Goal: Information Seeking & Learning: Understand process/instructions

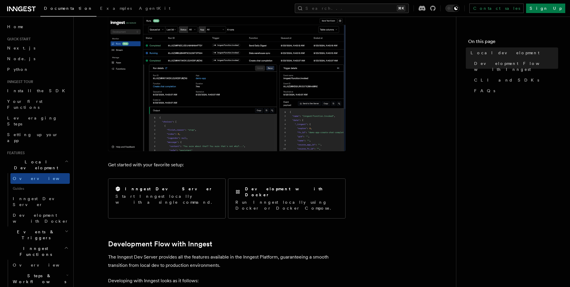
scroll to position [104, 0]
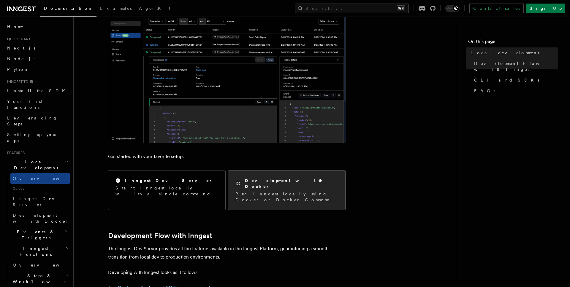
click at [296, 191] on p "Run Inngest locally using Docker or Docker Compose." at bounding box center [286, 197] width 103 height 12
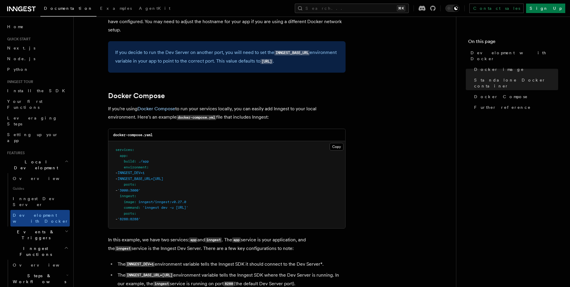
scroll to position [321, 0]
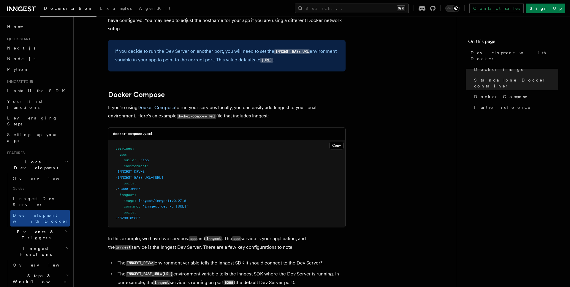
click at [136, 207] on span "command" at bounding box center [131, 207] width 15 height 4
click at [179, 221] on pre "services : app : build : ./app environment : - INNGEST_DEV=1 - INNGEST_BASE_URL…" at bounding box center [226, 183] width 237 height 87
click at [336, 146] on button "Copy Copied" at bounding box center [337, 146] width 14 height 8
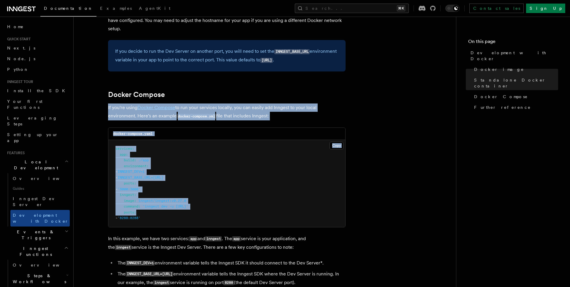
drag, startPoint x: 100, startPoint y: 104, endPoint x: 265, endPoint y: 211, distance: 196.7
click at [265, 211] on article "Features Local Development Development with Docker Inngest provides a Docker im…" at bounding box center [264, 128] width 363 height 846
drag, startPoint x: 246, startPoint y: 223, endPoint x: 93, endPoint y: 96, distance: 199.3
click at [93, 96] on article "Features Local Development Development with Docker Inngest provides a Docker im…" at bounding box center [264, 128] width 363 height 846
copy article "Docker Compose If you're using Docker Compose to run your services locally, you…"
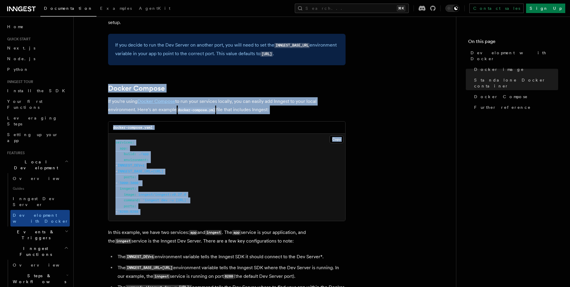
scroll to position [330, 0]
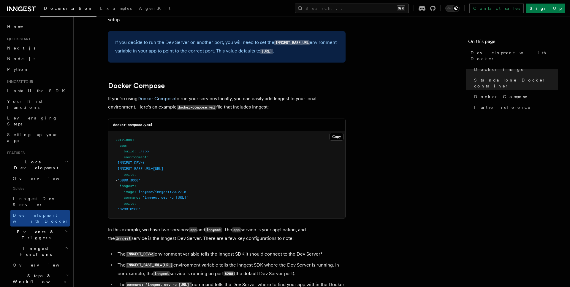
click at [291, 241] on p "In this example, we have two services: app and inngest . The app service is you…" at bounding box center [227, 234] width 238 height 17
click at [337, 139] on button "Copy Copied" at bounding box center [337, 137] width 14 height 8
click at [361, 141] on article "Features Local Development Development with Docker Inngest provides a Docker im…" at bounding box center [264, 119] width 363 height 846
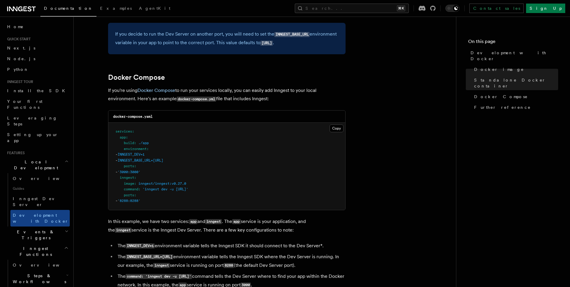
scroll to position [339, 0]
drag, startPoint x: 130, startPoint y: 154, endPoint x: 230, endPoint y: 159, distance: 100.8
click at [230, 159] on pre "services : app : build : ./app environment : - INNGEST_DEV=1 - INNGEST_BASE_URL…" at bounding box center [226, 166] width 237 height 87
drag, startPoint x: 230, startPoint y: 159, endPoint x: 109, endPoint y: 153, distance: 121.6
click at [109, 153] on pre "services : app : build : ./app environment : - INNGEST_DEV=1 - INNGEST_BASE_URL…" at bounding box center [226, 166] width 237 height 87
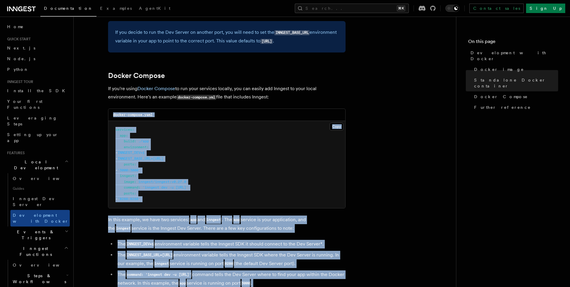
scroll to position [340, 0]
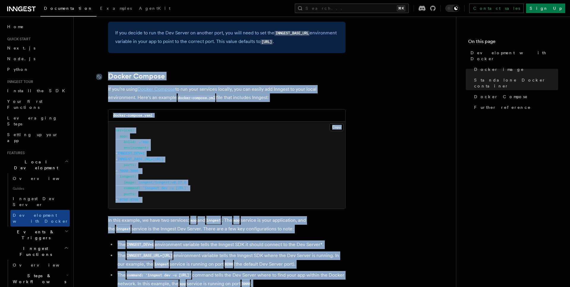
drag, startPoint x: 293, startPoint y: 204, endPoint x: 102, endPoint y: 76, distance: 230.0
click at [102, 76] on article "Features Local Development Development with Docker Inngest provides a Docker im…" at bounding box center [264, 109] width 363 height 846
copy article "Docker Compose If you're using Docker Compose to run your services locally, you…"
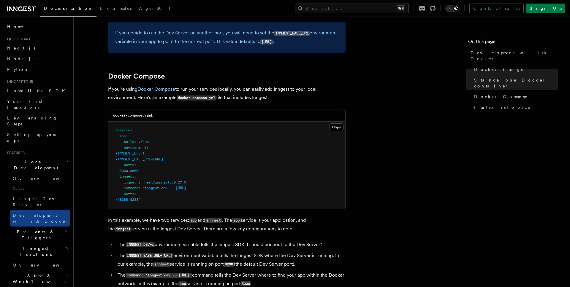
click at [363, 181] on article "Features Local Development Development with Docker Inngest provides a Docker im…" at bounding box center [264, 109] width 363 height 846
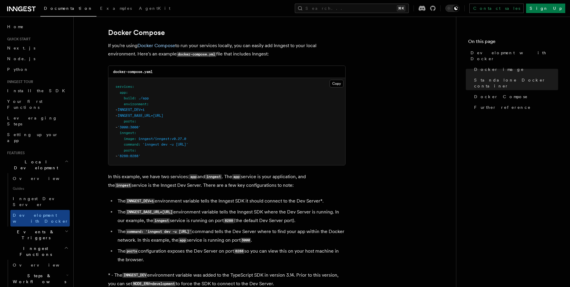
scroll to position [386, 0]
